Goal: Transaction & Acquisition: Purchase product/service

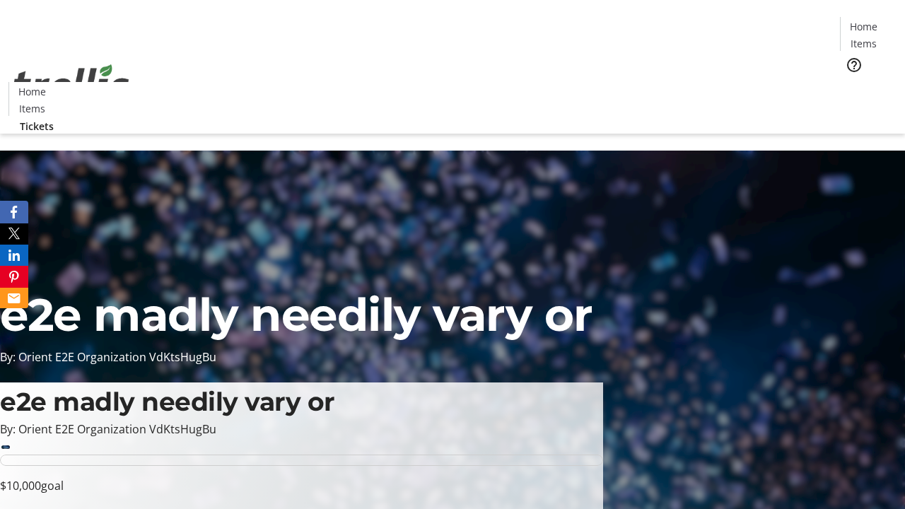
click at [852, 82] on span "Tickets" at bounding box center [869, 89] width 34 height 15
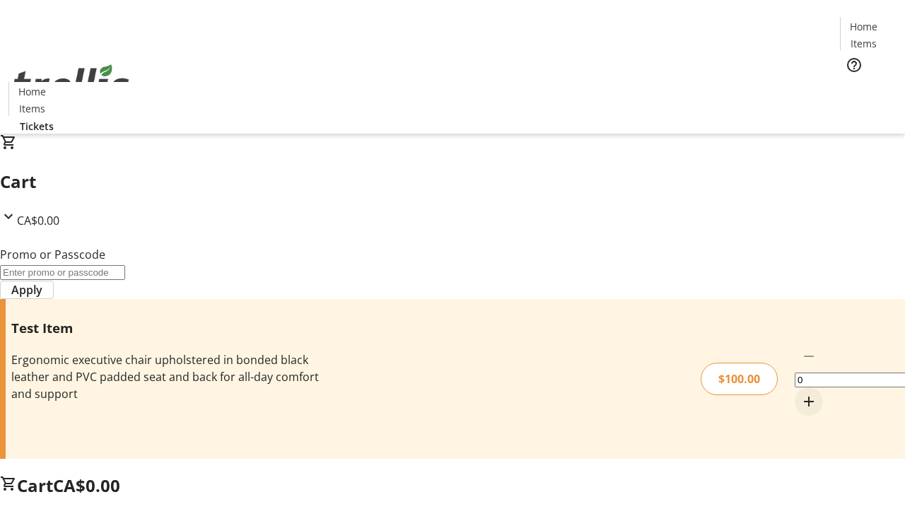
click at [801, 393] on mat-icon "Increment by one" at bounding box center [809, 401] width 17 height 17
type input "1"
type input "PERCENT"
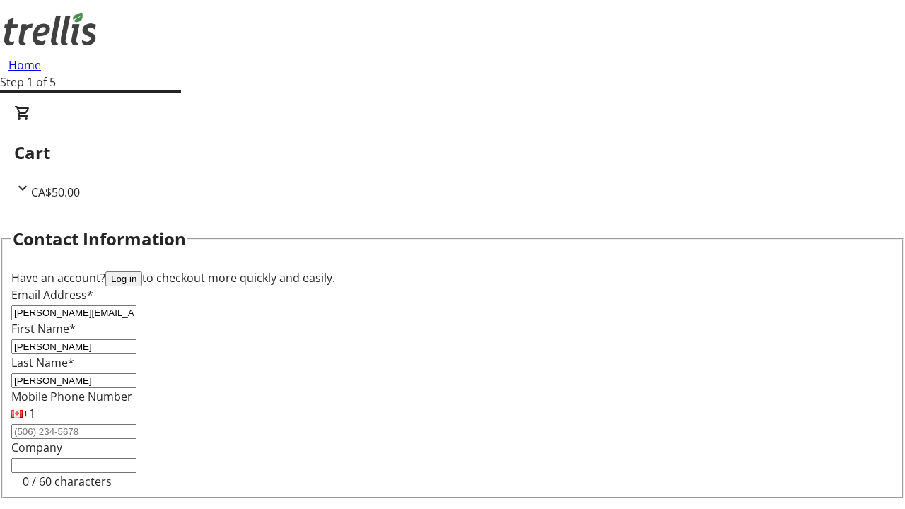
type input "[PERSON_NAME]"
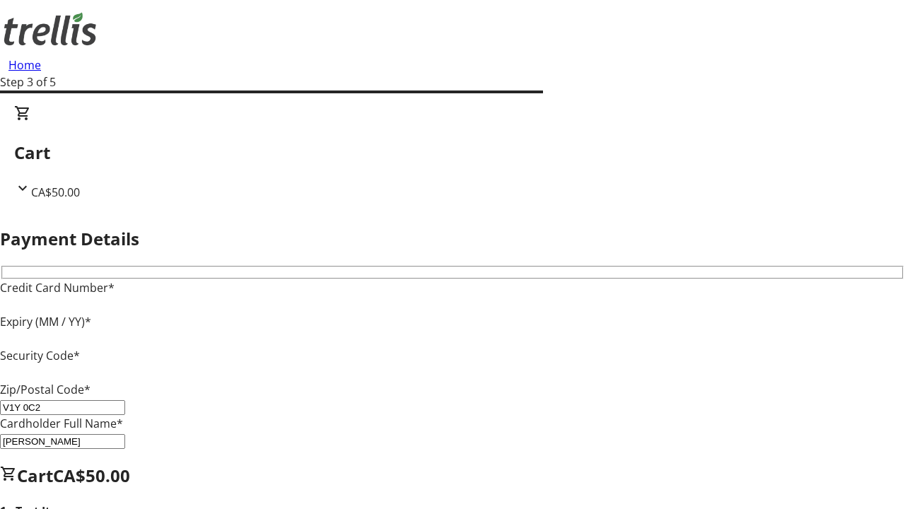
type input "V1Y 0C2"
